Goal: Information Seeking & Learning: Learn about a topic

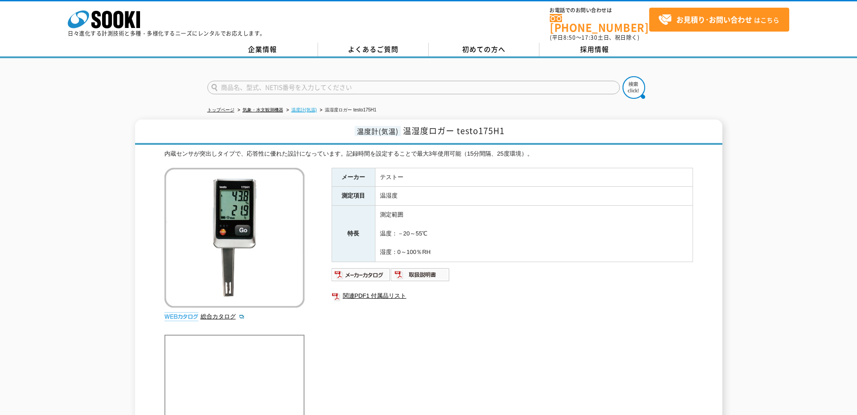
click at [307, 107] on link "温度計(気温)" at bounding box center [304, 109] width 26 height 5
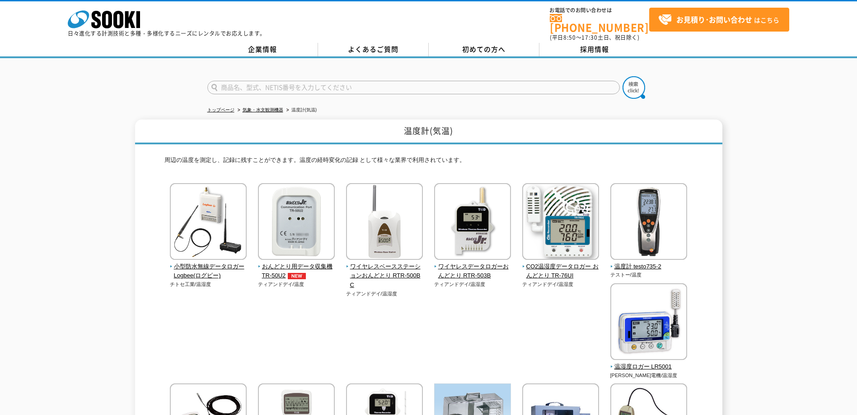
click at [236, 84] on input "text" at bounding box center [413, 88] width 412 height 14
type input "湿度計"
click at [622, 76] on button at bounding box center [633, 87] width 23 height 23
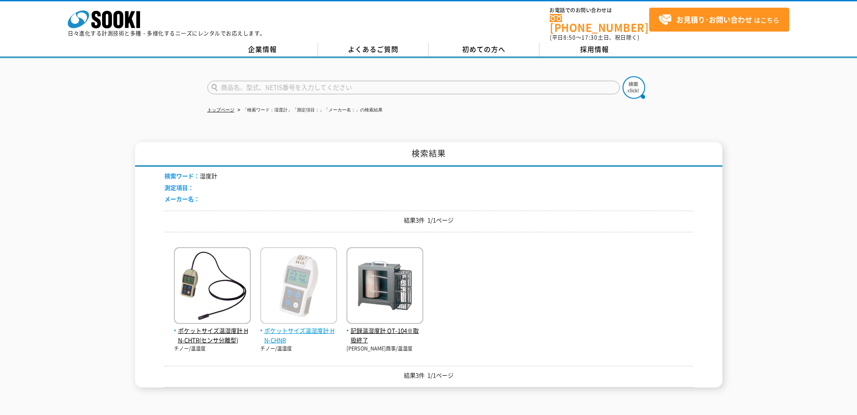
click at [295, 310] on img at bounding box center [298, 286] width 77 height 79
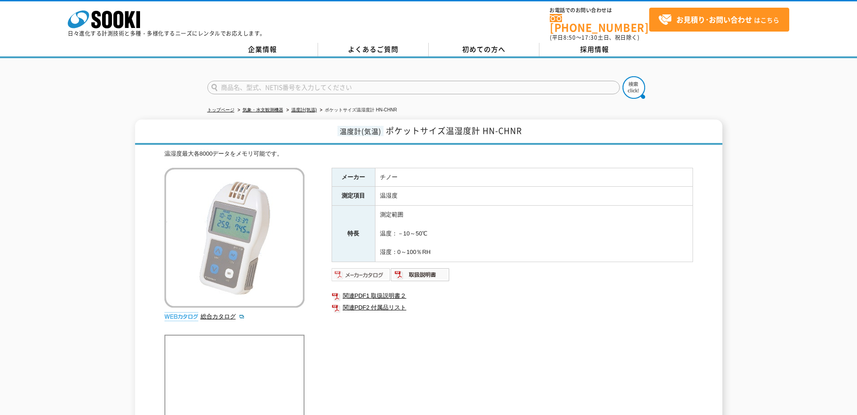
click at [373, 268] on img at bounding box center [360, 275] width 59 height 14
